Goal: Entertainment & Leisure: Browse casually

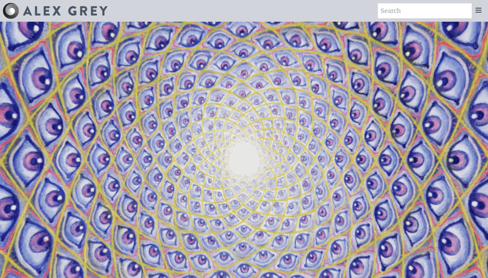
click at [478, 10] on icon at bounding box center [478, 10] width 5 height 4
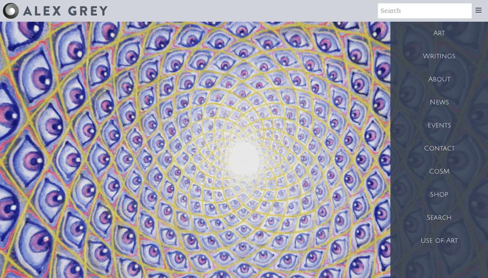
click at [459, 28] on div "Art" at bounding box center [440, 33] width 98 height 23
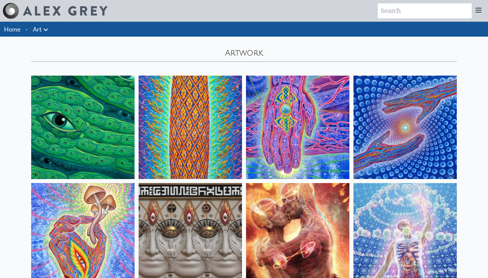
scroll to position [135, 0]
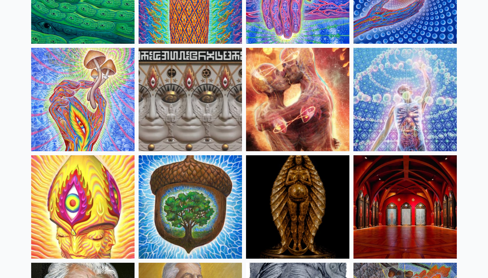
click at [286, 178] on img at bounding box center [297, 206] width 103 height 103
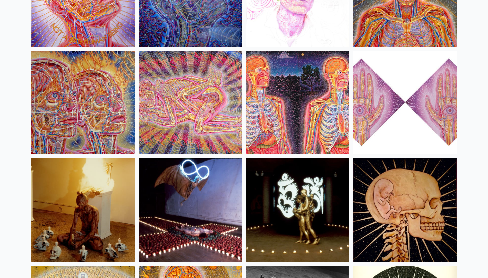
scroll to position [7561, 0]
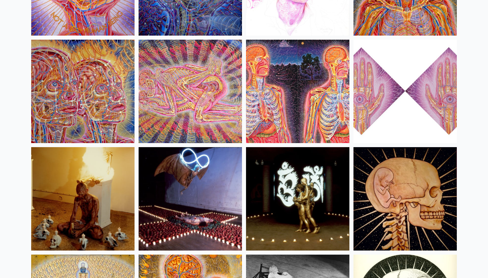
click at [219, 102] on img at bounding box center [190, 91] width 103 height 103
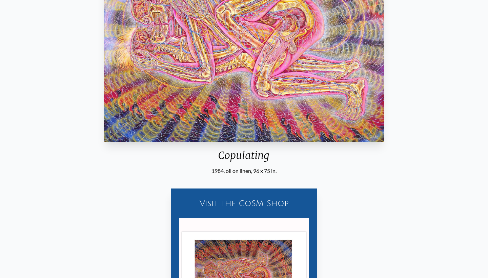
scroll to position [203, 0]
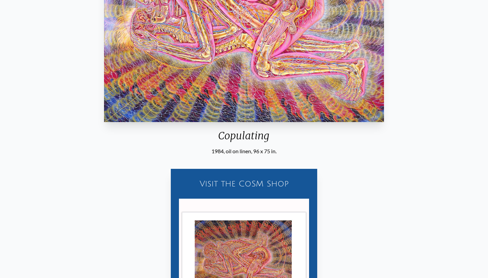
drag, startPoint x: 218, startPoint y: 135, endPoint x: 262, endPoint y: 155, distance: 47.7
click at [262, 155] on div "Copulating 1984, oil on linen, 96 x 75 in." at bounding box center [244, 26] width 286 height 258
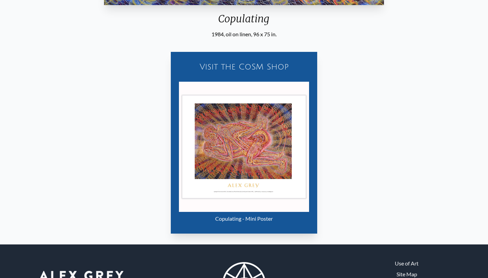
scroll to position [340, 0]
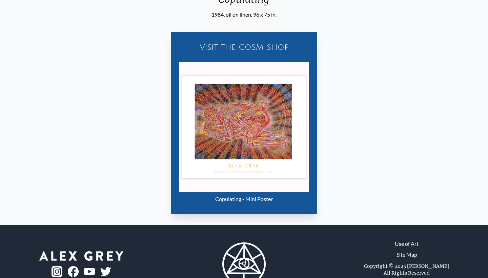
drag, startPoint x: 252, startPoint y: 150, endPoint x: 268, endPoint y: 1, distance: 149.7
